Goal: Task Accomplishment & Management: Complete application form

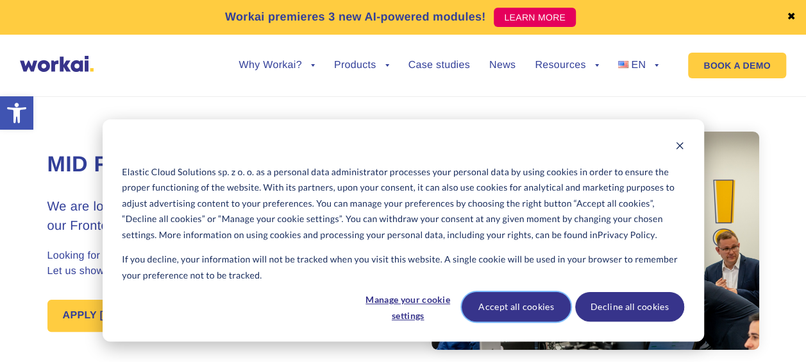
click at [511, 304] on button "Accept all cookies" at bounding box center [516, 307] width 109 height 30
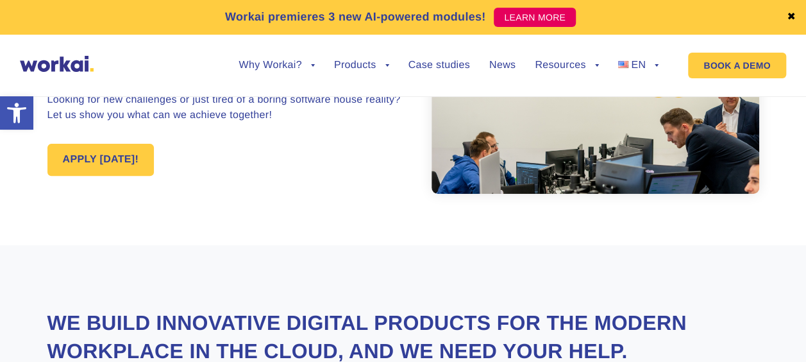
scroll to position [157, 0]
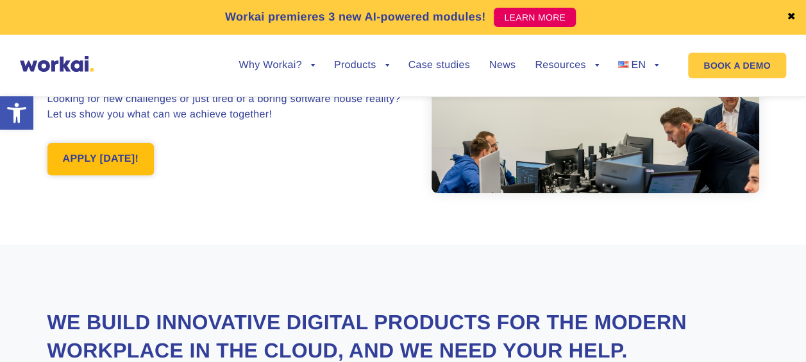
click at [101, 150] on link "APPLY [DATE]!" at bounding box center [100, 159] width 107 height 32
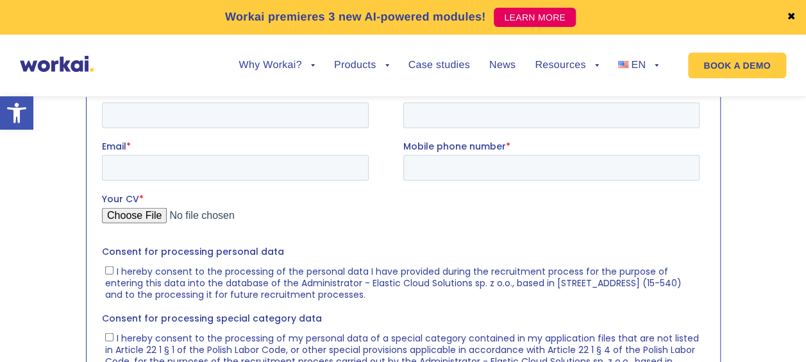
scroll to position [1331, 0]
click at [169, 116] on input "First name *" at bounding box center [234, 115] width 267 height 26
type input "Amine"
click at [488, 117] on input "Last name *" at bounding box center [551, 115] width 296 height 26
type input "Oudjana"
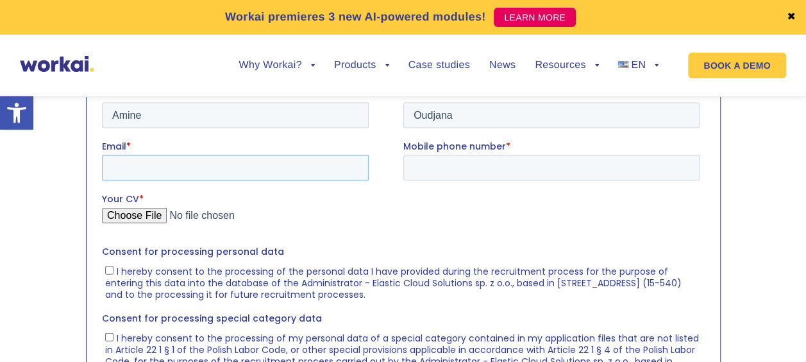
click at [316, 160] on input "Email *" at bounding box center [234, 168] width 267 height 26
type input "[EMAIL_ADDRESS][DOMAIN_NAME]"
click at [416, 163] on input "Mobile phone number *" at bounding box center [551, 168] width 296 height 26
type input "[PHONE_NUMBER]"
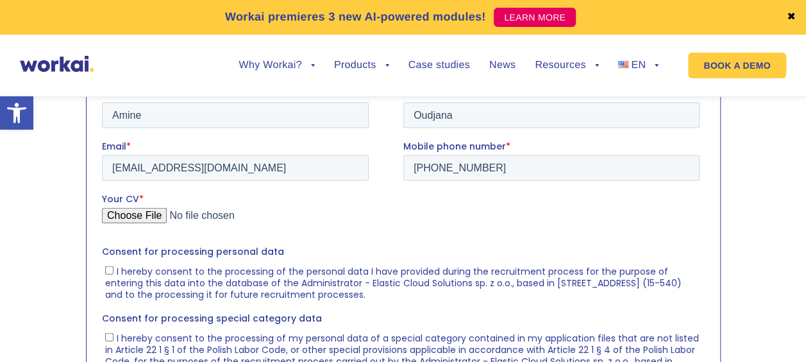
click at [112, 219] on input "Your CV *" at bounding box center [400, 220] width 598 height 26
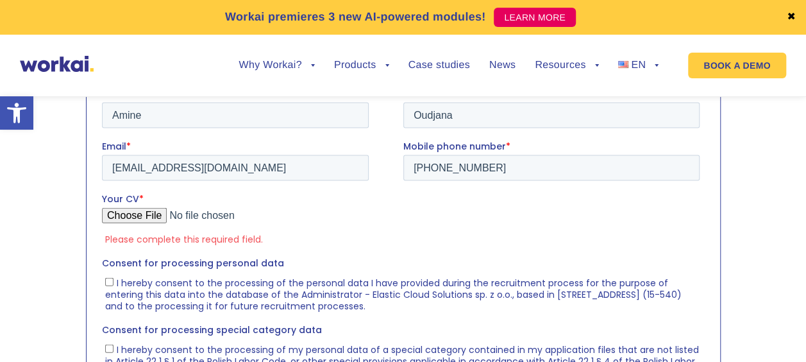
type input "C:\fakepath\Amine's resume 2025 (1).pdf"
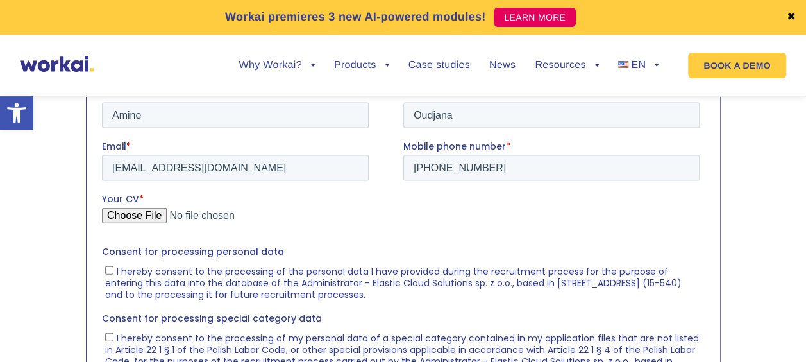
scroll to position [1540, 0]
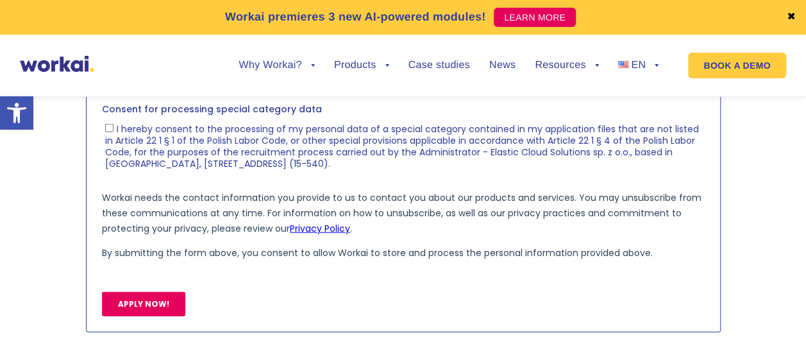
click at [133, 141] on span "I hereby consent to the processing of my personal data of a special category co…" at bounding box center [402, 146] width 594 height 47
click at [113, 132] on input "I hereby consent to the processing of my personal data of a special category co…" at bounding box center [109, 128] width 8 height 8
checkbox input "true"
click at [139, 293] on input "APPLY NOW!" at bounding box center [142, 304] width 83 height 24
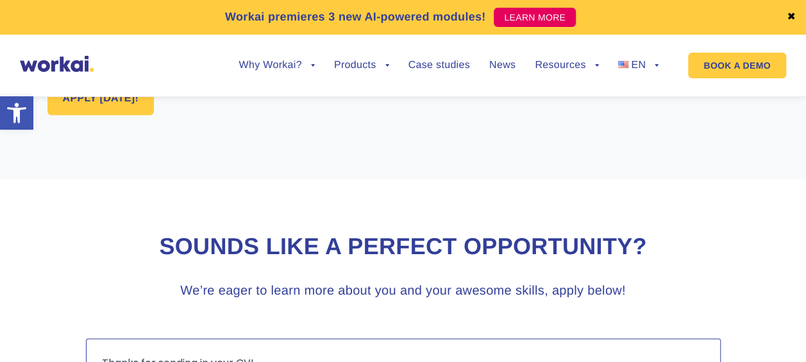
scroll to position [1059, 0]
